Goal: Transaction & Acquisition: Purchase product/service

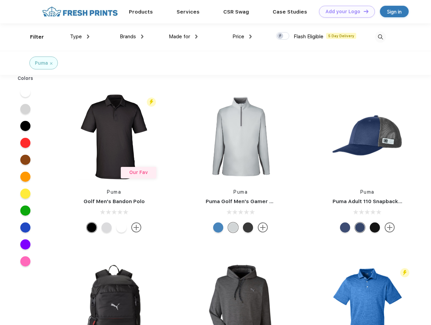
click at [345, 12] on link "Add your Logo Design Tool" at bounding box center [347, 12] width 56 height 12
click at [0, 0] on div "Design Tool" at bounding box center [0, 0] width 0 height 0
click at [363, 11] on link "Add your Logo Design Tool" at bounding box center [347, 12] width 56 height 12
click at [32, 37] on div "Filter" at bounding box center [37, 37] width 14 height 8
click at [80, 37] on span "Type" at bounding box center [76, 37] width 12 height 6
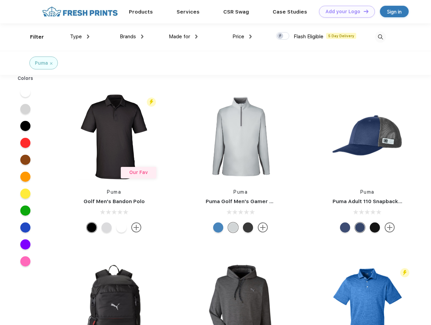
click at [132, 37] on span "Brands" at bounding box center [128, 37] width 16 height 6
click at [183, 37] on span "Made for" at bounding box center [179, 37] width 21 height 6
click at [242, 37] on span "Price" at bounding box center [239, 37] width 12 height 6
click at [283, 36] on div at bounding box center [282, 35] width 13 height 7
click at [281, 36] on input "checkbox" at bounding box center [278, 34] width 4 height 4
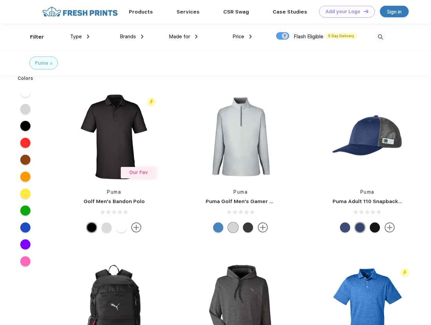
click at [380, 37] on img at bounding box center [380, 36] width 11 height 11
